Goal: Task Accomplishment & Management: Use online tool/utility

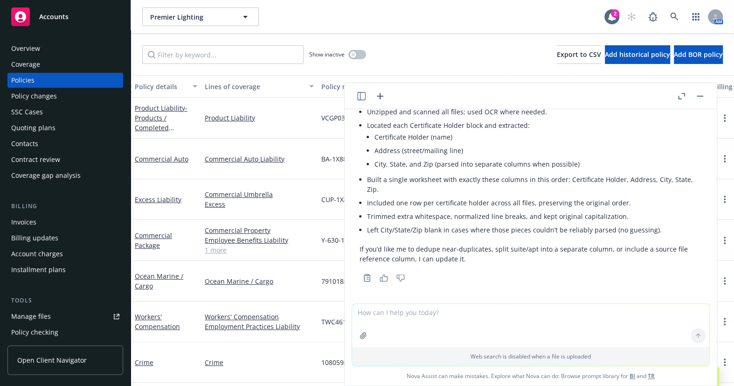
scroll to position [611, 0]
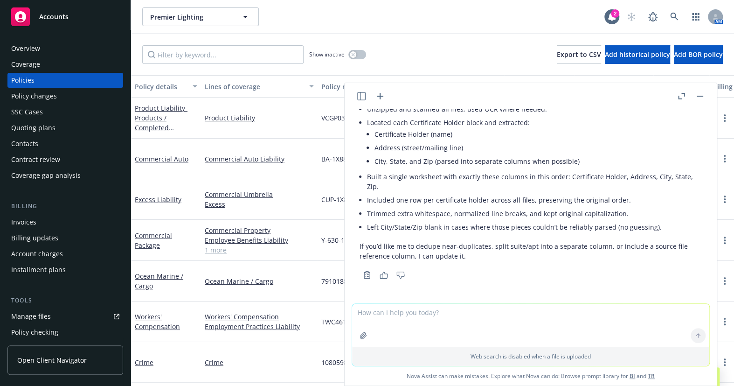
click at [448, 335] on textarea at bounding box center [530, 325] width 357 height 43
type textarea "could you upload the excel again?"
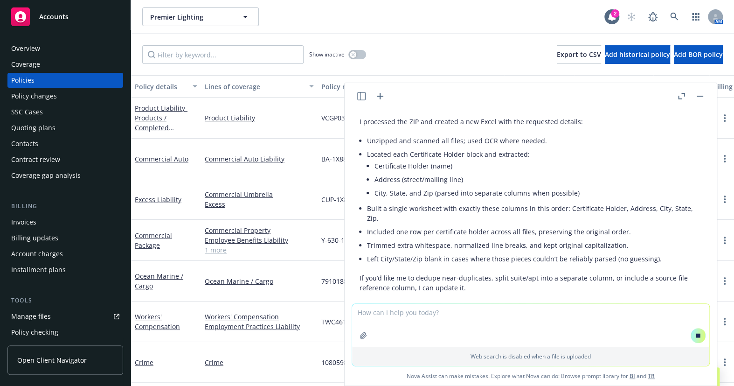
scroll to position [625, 0]
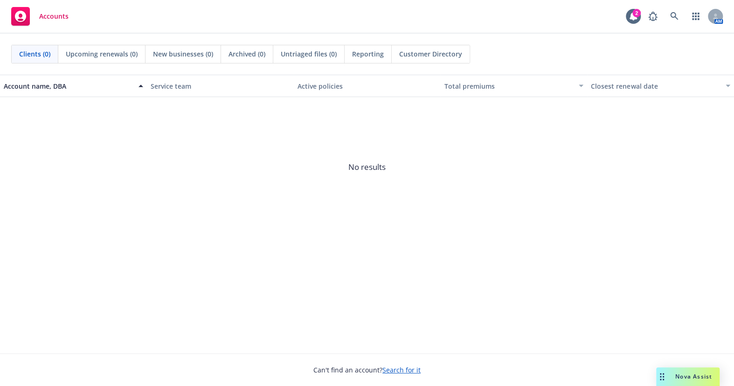
click at [19, 294] on div "Account name, DBA Service team Active policies Total premiums Closest renewal d…" at bounding box center [367, 214] width 734 height 279
click at [25, 12] on rect at bounding box center [20, 16] width 19 height 19
click at [396, 367] on link "Search for it" at bounding box center [402, 369] width 38 height 9
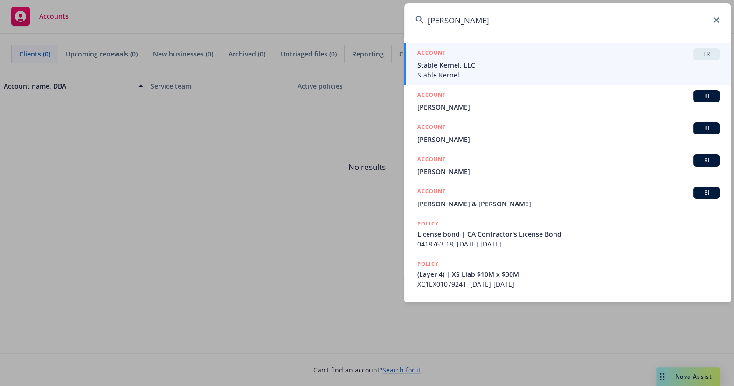
drag, startPoint x: 466, startPoint y: 32, endPoint x: 384, endPoint y: 52, distance: 83.5
click at [328, 34] on div "kerney ACCOUNT TR Stable Kernel, LLC Stable Kernel ACCOUNT BI Derek Kennedy ACC…" at bounding box center [367, 193] width 734 height 386
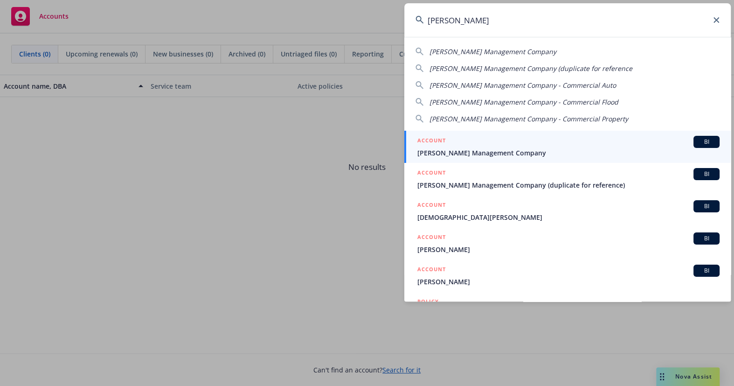
type input "karney"
click at [465, 152] on span "Karney Management Company" at bounding box center [569, 153] width 302 height 10
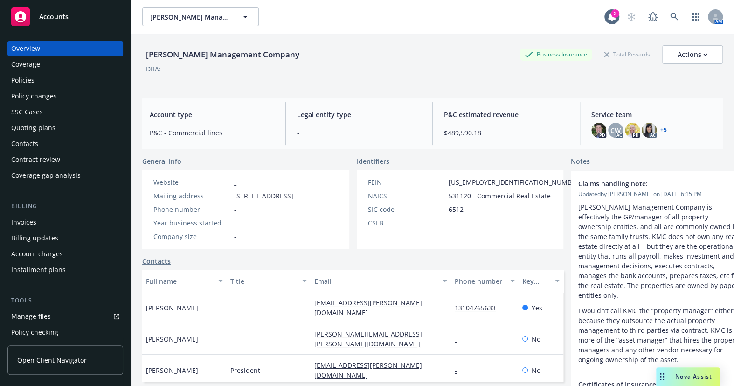
click at [65, 70] on div "Coverage" at bounding box center [65, 64] width 108 height 15
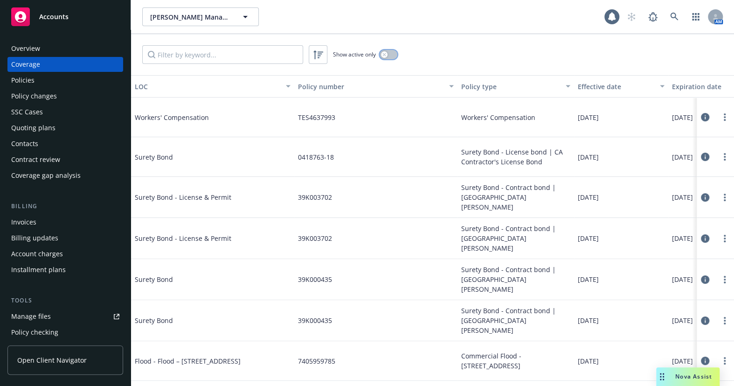
click at [383, 53] on icon "button" at bounding box center [385, 55] width 4 height 4
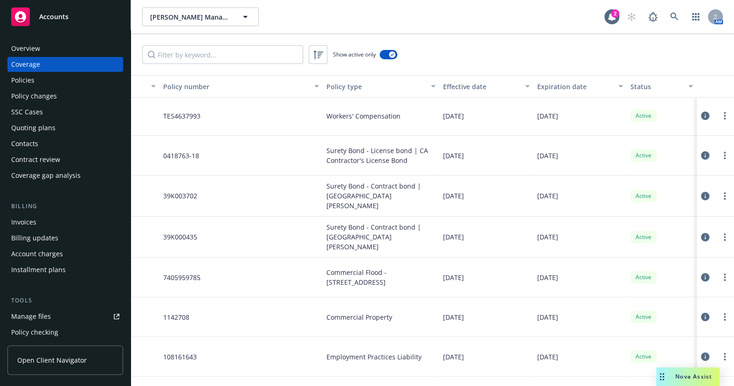
drag, startPoint x: 375, startPoint y: 149, endPoint x: 491, endPoint y: 151, distance: 116.2
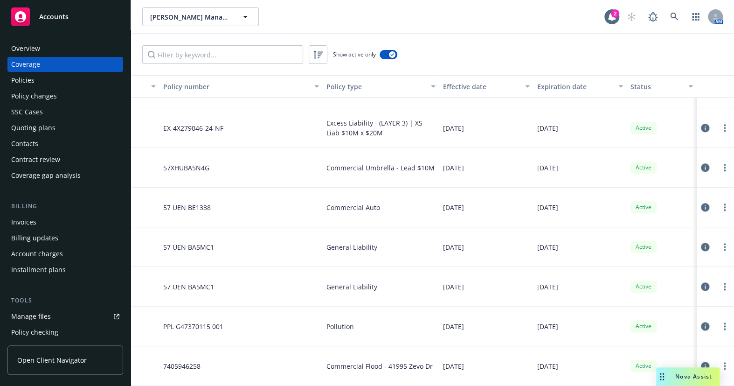
scroll to position [559, 0]
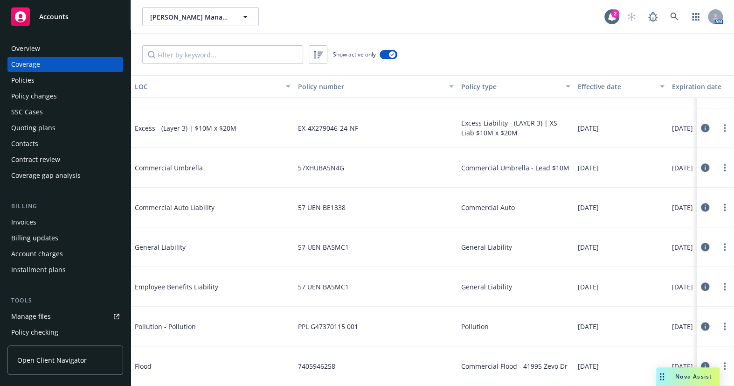
drag, startPoint x: 462, startPoint y: 253, endPoint x: 308, endPoint y: 325, distance: 170.6
click at [697, 381] on div "Nova Assist" at bounding box center [688, 376] width 63 height 19
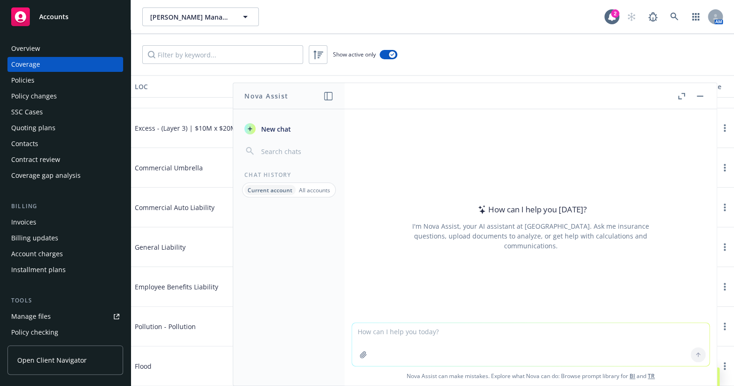
click at [309, 189] on p "All accounts" at bounding box center [314, 190] width 31 height 8
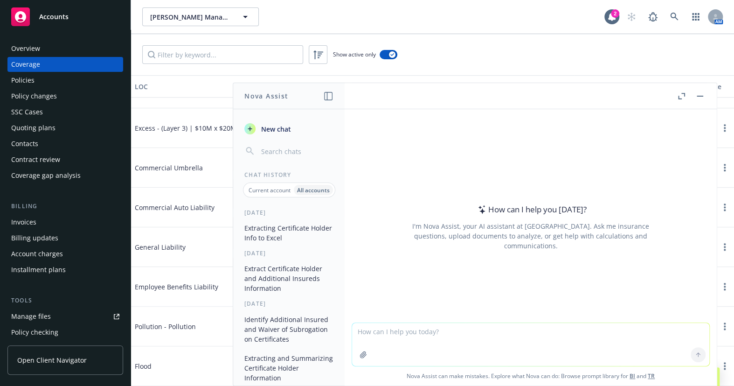
click at [263, 228] on button "Extracting Certificate Holder Info to Excel" at bounding box center [289, 232] width 97 height 25
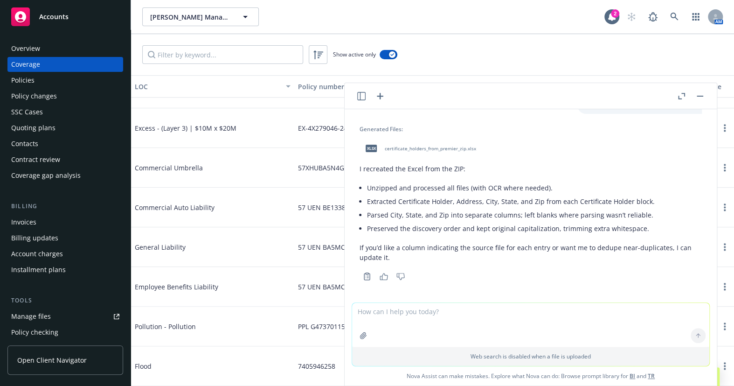
scroll to position [1073, 0]
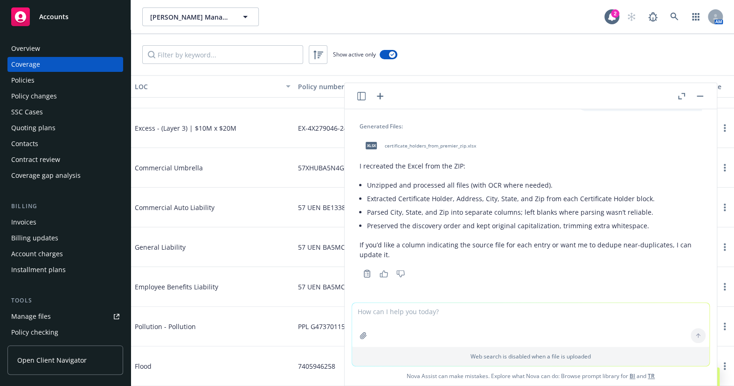
click at [453, 147] on span "certificate_holders_from_premier_zip.xlsx" at bounding box center [430, 146] width 91 height 6
click at [424, 141] on div "xlsx certificate_holders_from_premier_zip.xlsx" at bounding box center [419, 145] width 119 height 23
click at [671, 13] on icon at bounding box center [675, 17] width 8 height 8
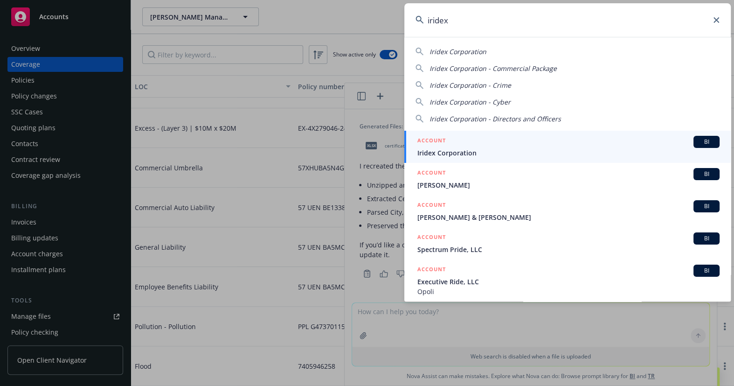
type input "iridex"
click at [459, 145] on div "ACCOUNT BI" at bounding box center [569, 142] width 302 height 12
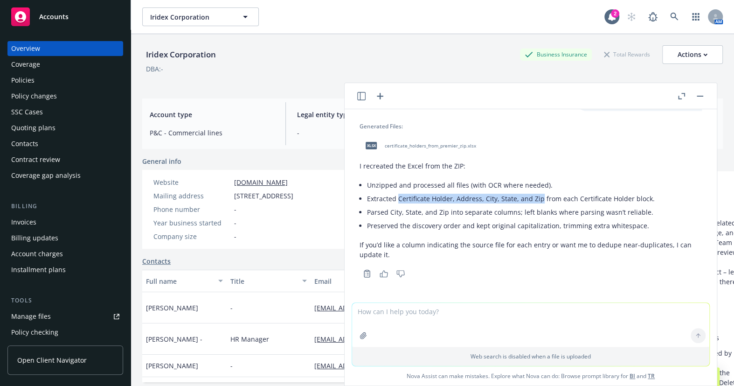
drag, startPoint x: 539, startPoint y: 201, endPoint x: 398, endPoint y: 203, distance: 141.9
click at [398, 203] on li "Extracted Certificate Holder, Address, City, State, and Zip from each Certifica…" at bounding box center [534, 199] width 335 height 14
copy li "Certificate Holder, Address, City, State, and Zip"
click at [381, 96] on icon "button" at bounding box center [380, 96] width 7 height 7
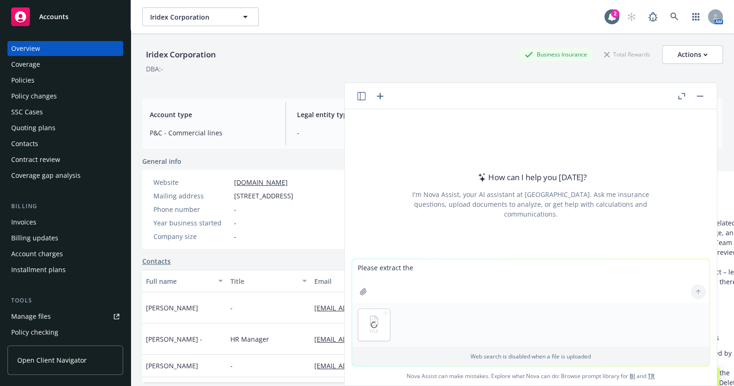
paste textarea "Certificate Holder, Address, City, State, and Zip"
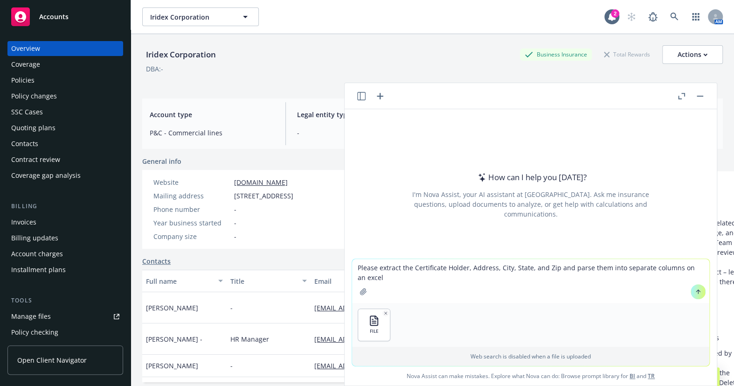
type textarea "Please extract the Certificate Holder, Address, City, State, and Zip and parse …"
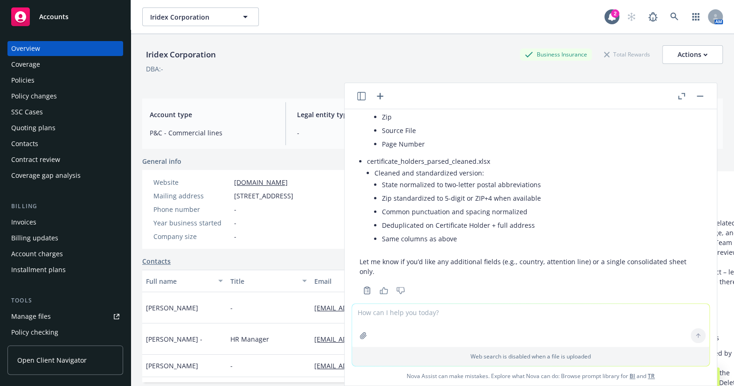
scroll to position [244, 0]
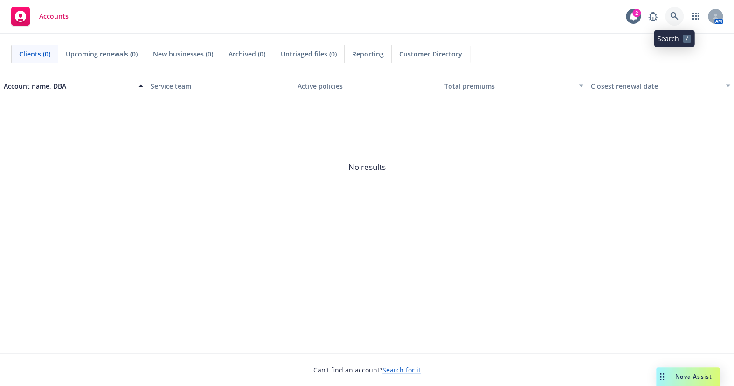
click at [678, 16] on icon at bounding box center [675, 16] width 8 height 8
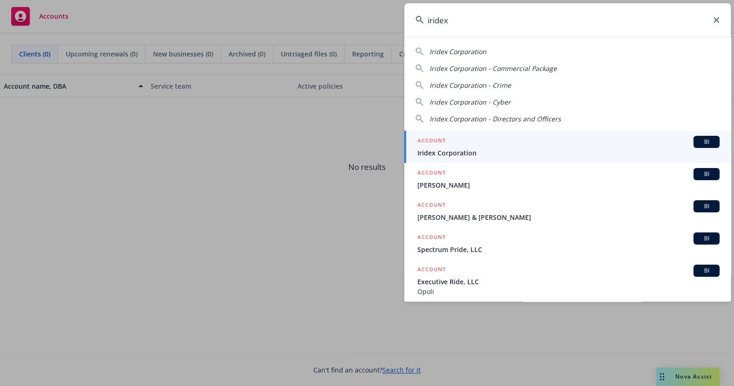
type input "iridex"
click at [457, 148] on span "Iridex Corporation" at bounding box center [569, 153] width 302 height 10
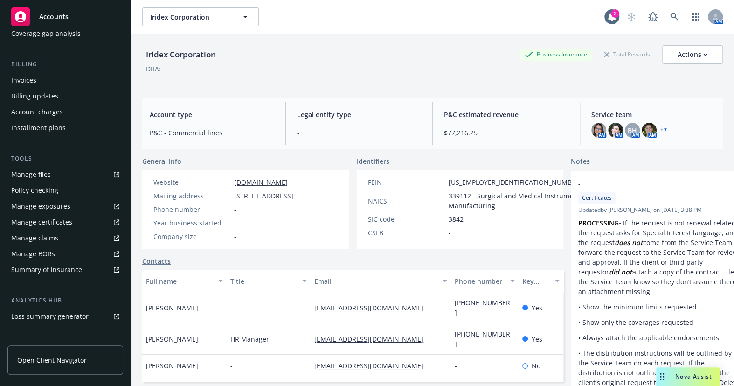
scroll to position [212, 0]
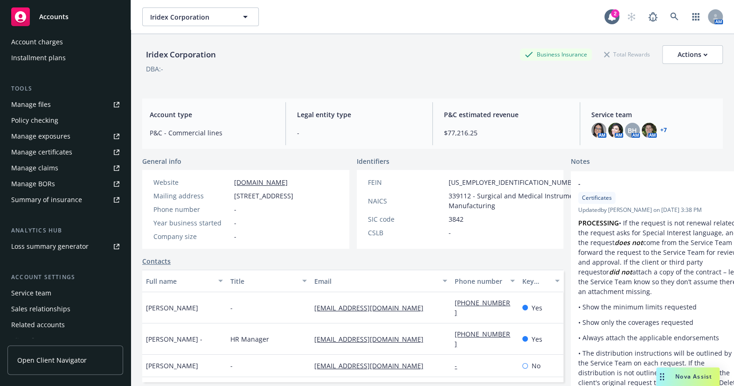
click at [47, 146] on div "Manage certificates" at bounding box center [41, 152] width 61 height 15
click at [674, 381] on div "Nova Assist" at bounding box center [688, 376] width 63 height 19
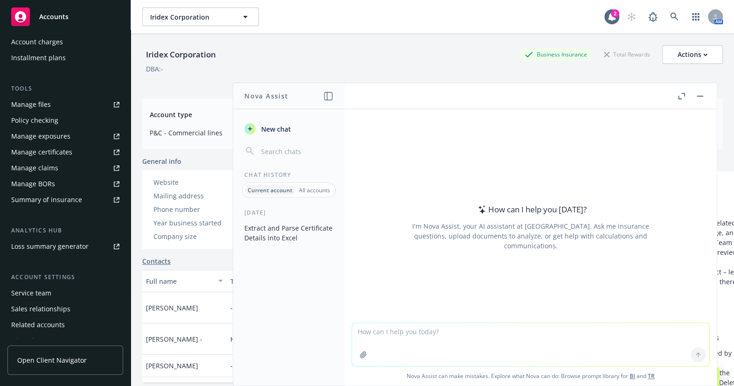
click at [289, 235] on button "Extract and Parse Certificate Details into Excel" at bounding box center [289, 232] width 97 height 25
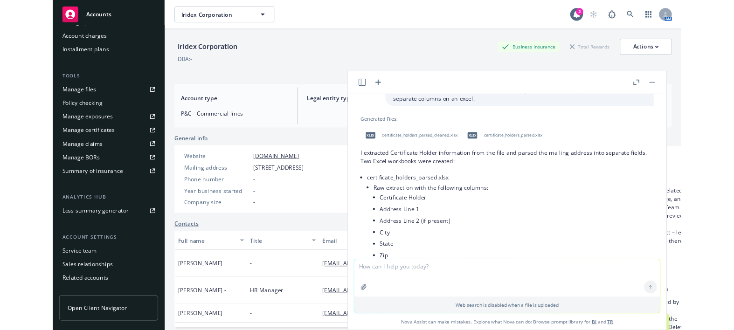
scroll to position [33, 0]
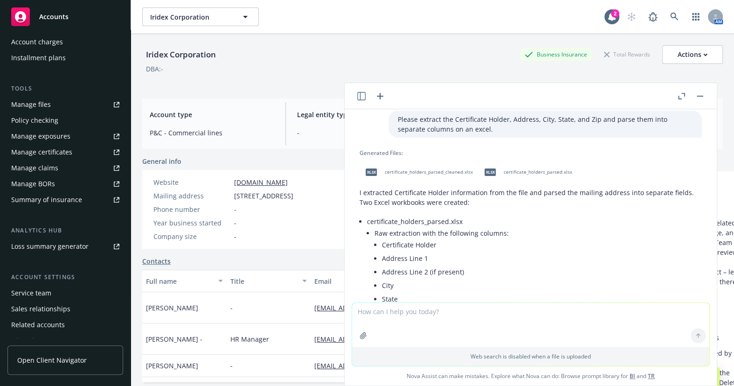
click at [452, 171] on span "certificate_holders_parsed_cleaned.xlsx" at bounding box center [429, 172] width 88 height 6
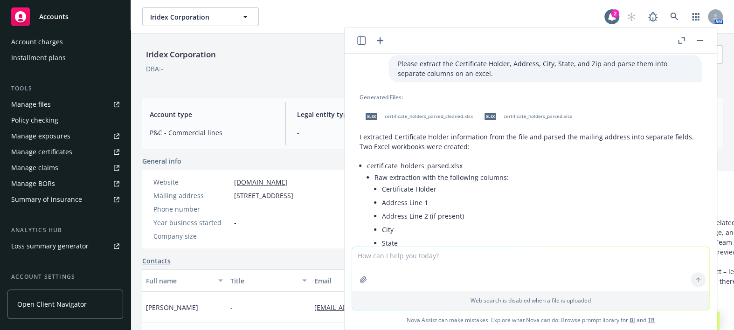
click at [515, 114] on span "certificate_holders_parsed.xlsx" at bounding box center [538, 116] width 69 height 6
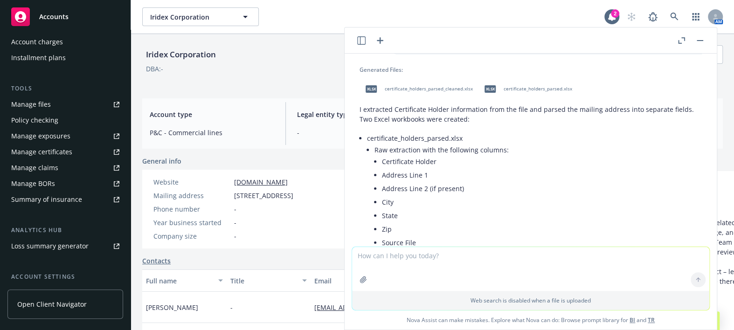
scroll to position [76, 0]
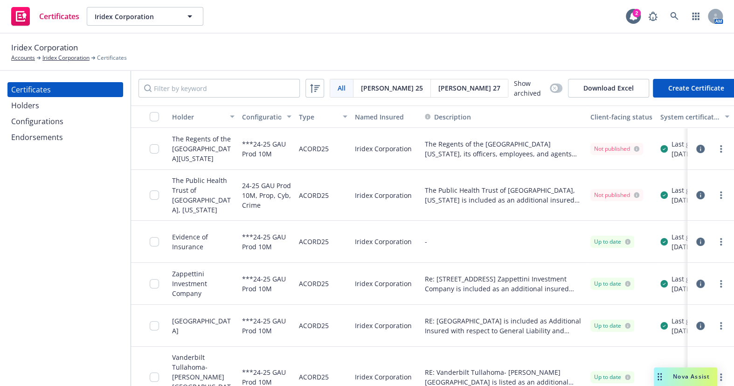
click at [74, 118] on div "Configurations" at bounding box center [65, 121] width 108 height 15
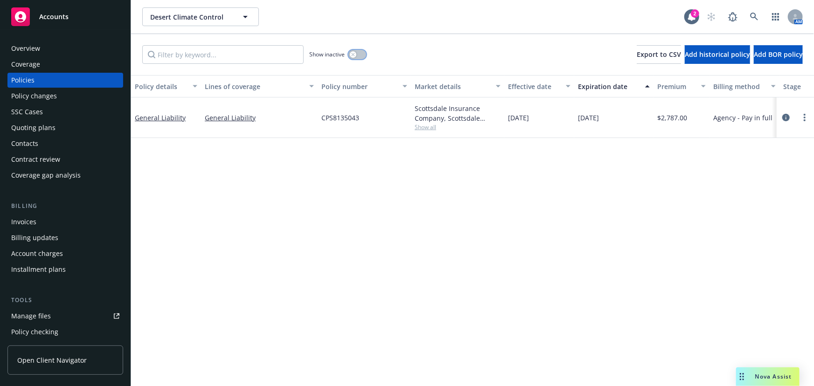
click at [351, 54] on icon "button" at bounding box center [353, 55] width 4 height 4
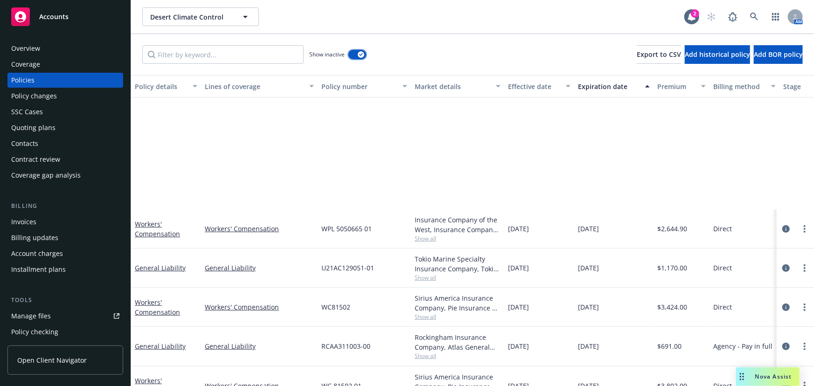
scroll to position [165, 0]
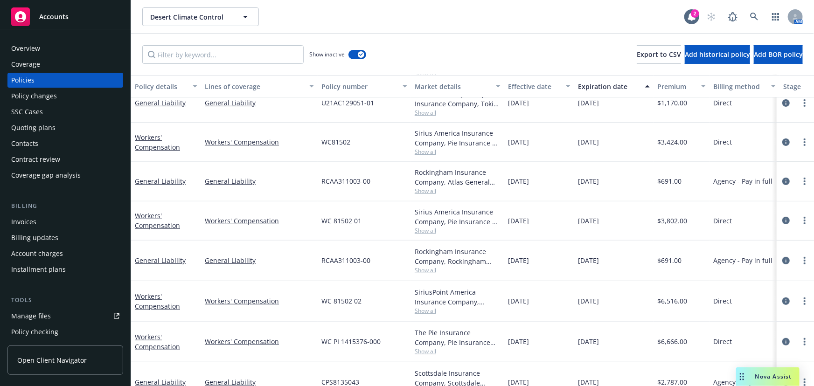
click at [51, 48] on div "Overview" at bounding box center [65, 48] width 108 height 15
